Goal: Task Accomplishment & Management: Use online tool/utility

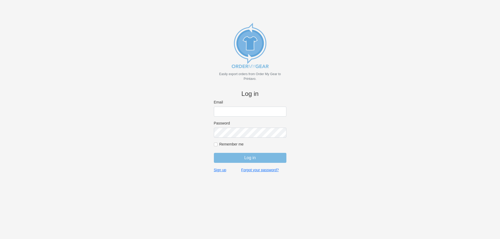
type input "tyler@devodesigns.com"
click at [255, 158] on input "Log in" at bounding box center [250, 158] width 72 height 10
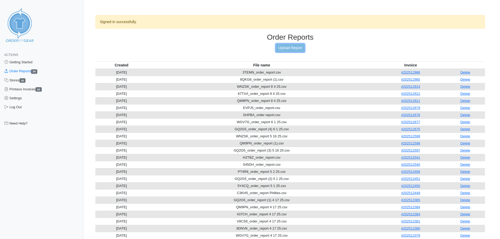
click at [293, 48] on link "Upload Report" at bounding box center [290, 48] width 28 height 8
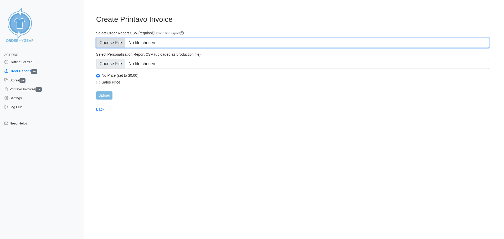
click at [118, 40] on input "Select Order Report CSV (required) How to find report" at bounding box center [292, 43] width 393 height 10
type input "C:\fakepath\QM9PN_order_report 8 25 25.csv"
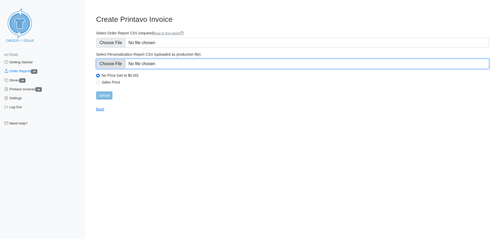
click at [118, 63] on input "Select Personalization Report CSV (uploaded as production file)" at bounding box center [292, 64] width 393 height 10
type input "C:\fakepath\QM9PN_personalization_report.csv"
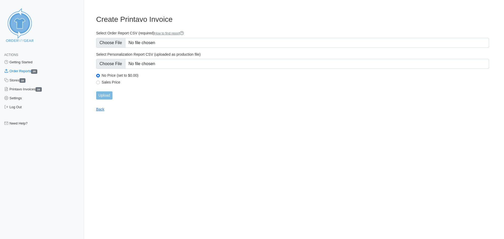
click at [102, 81] on label "Sales Price" at bounding box center [295, 82] width 387 height 5
click at [100, 81] on input "Sales Price" at bounding box center [98, 83] width 4 height 4
radio input "true"
click at [106, 94] on input "Upload" at bounding box center [104, 95] width 16 height 8
